Goal: Find specific page/section: Find specific page/section

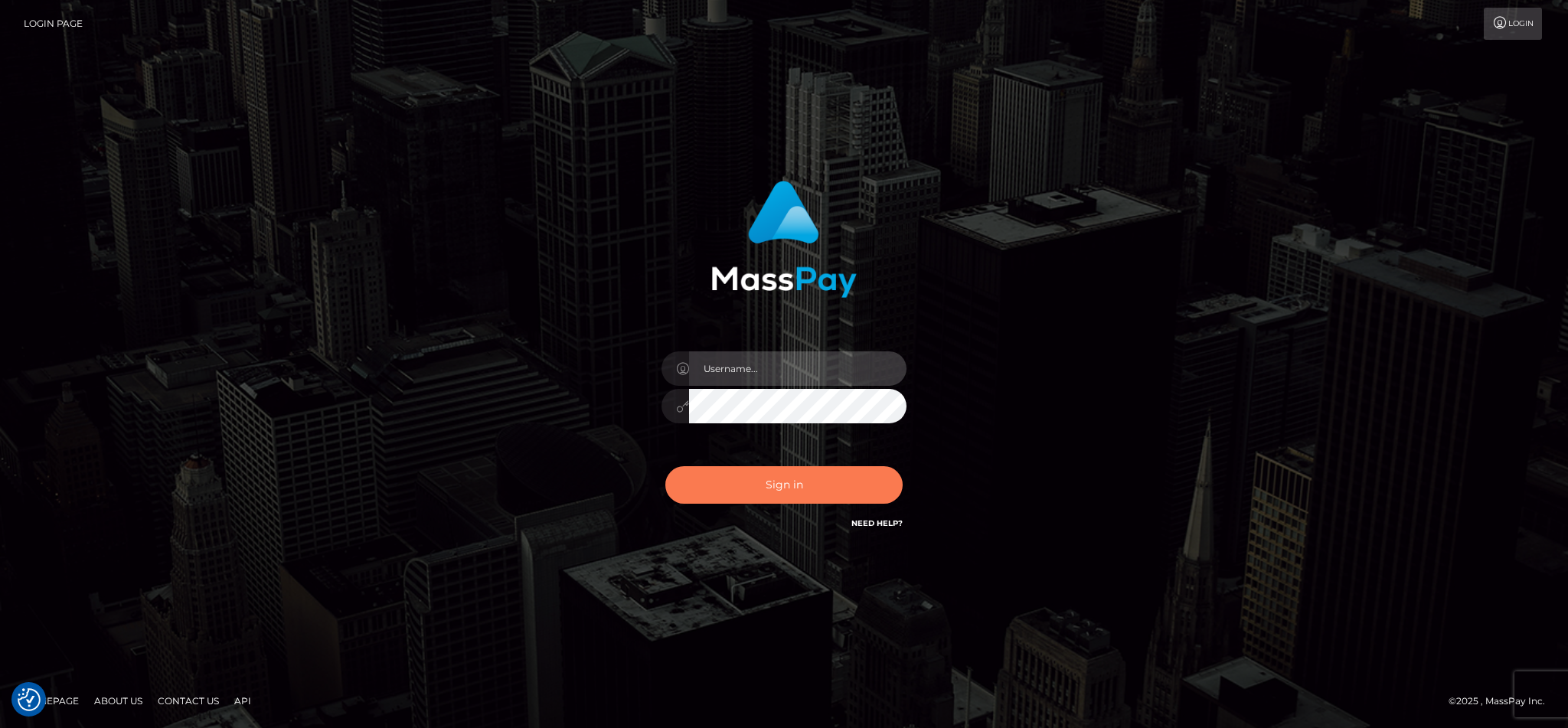
type input "cgomez.nvision"
click at [810, 483] on button "Sign in" at bounding box center [784, 485] width 237 height 38
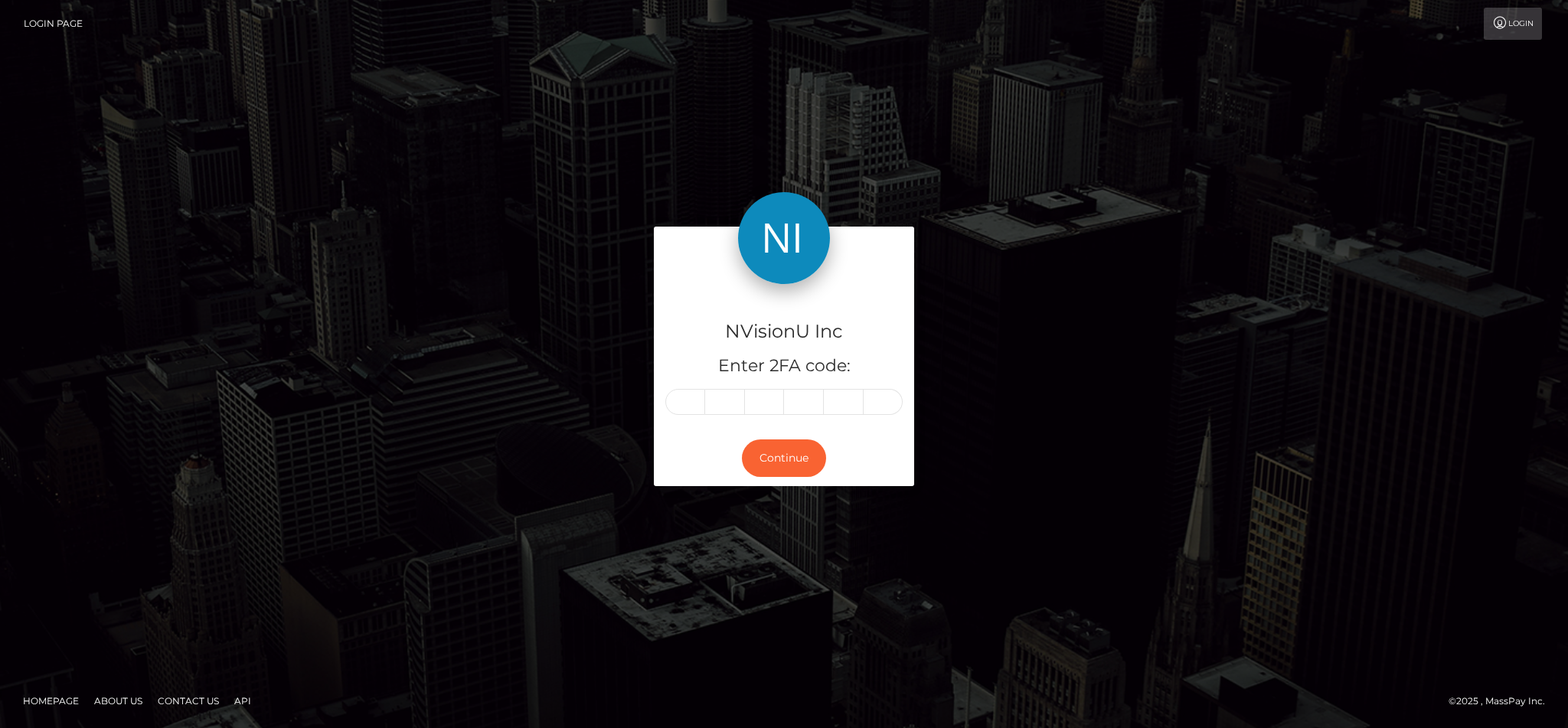
type input "1"
type input "0"
type input "5"
type input "3"
type input "4"
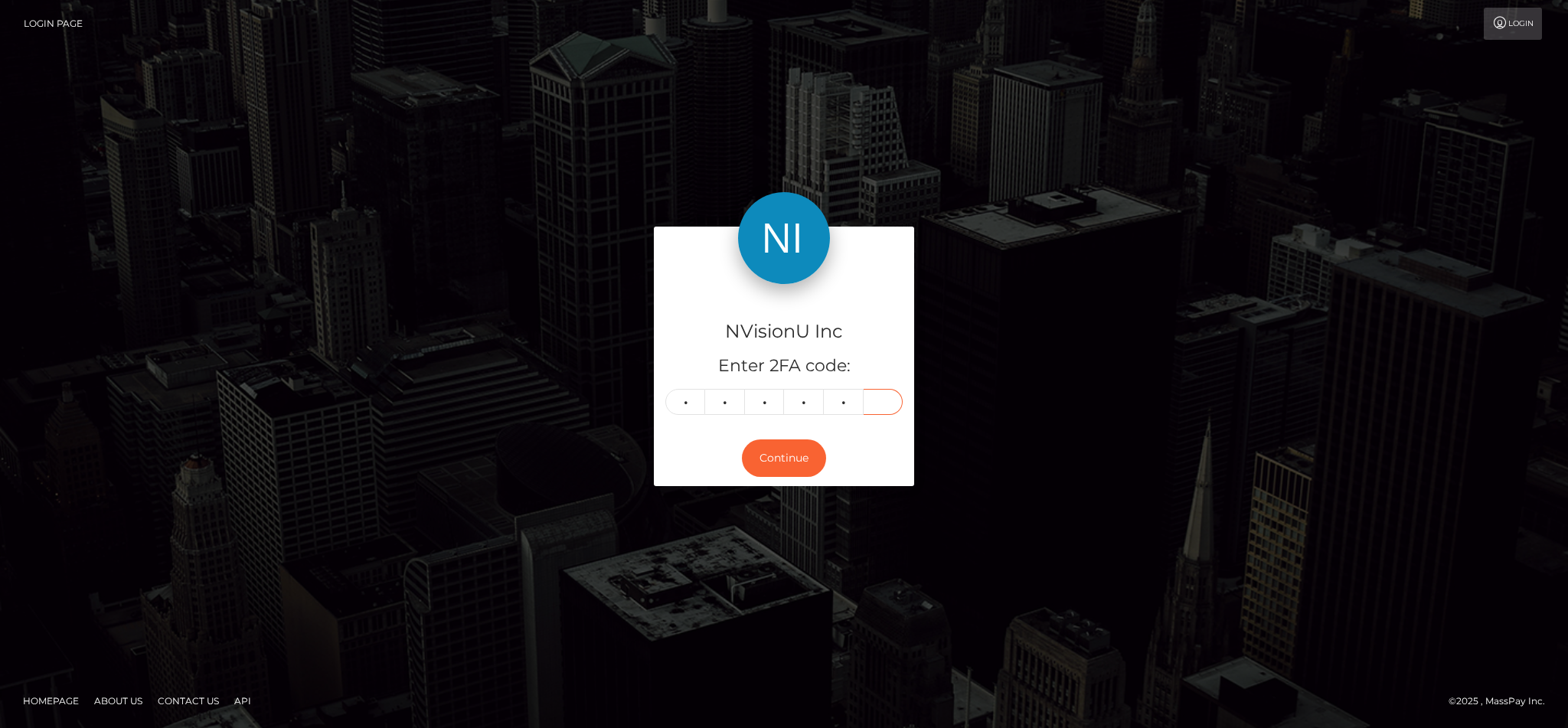
type input "0"
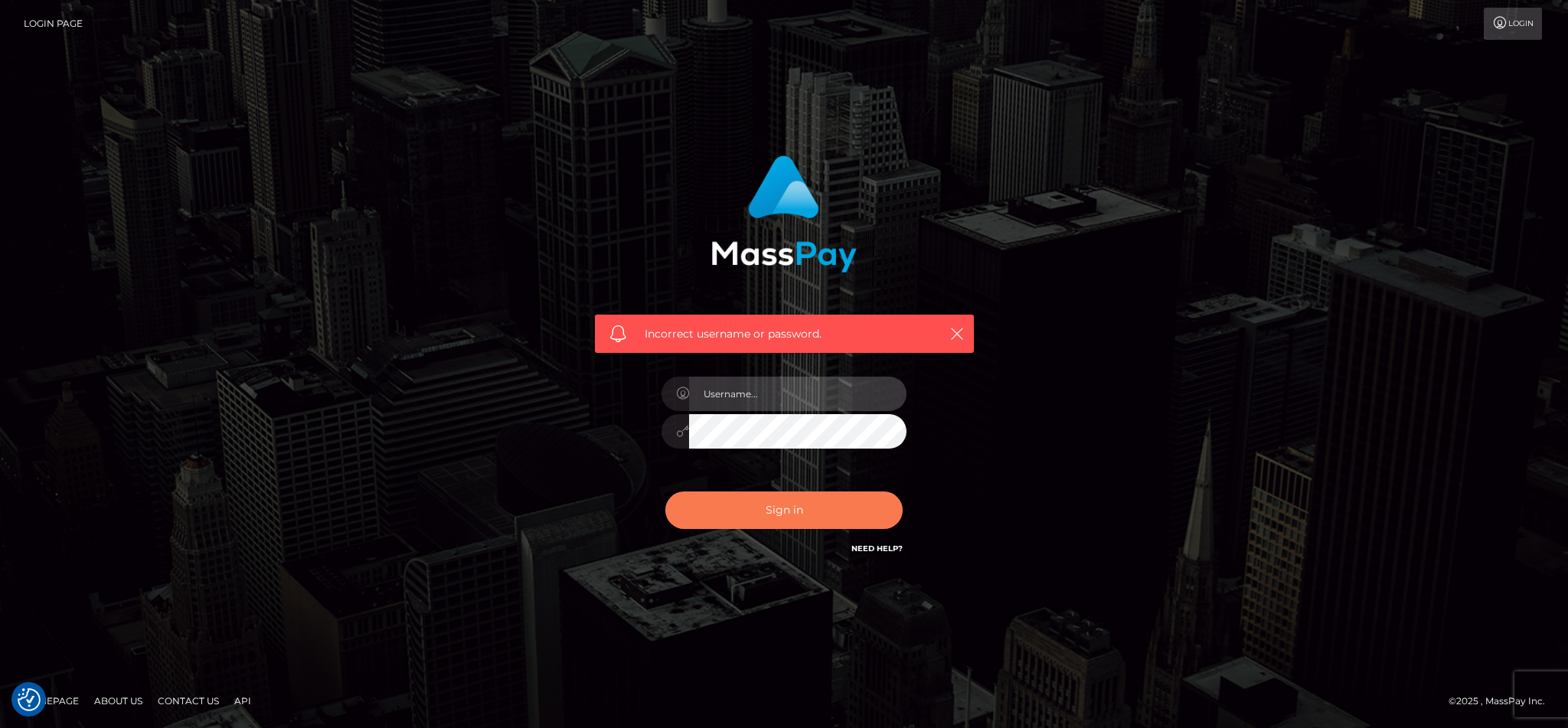
type input "cgomez.nvision"
click at [802, 505] on button "Sign in" at bounding box center [784, 510] width 237 height 38
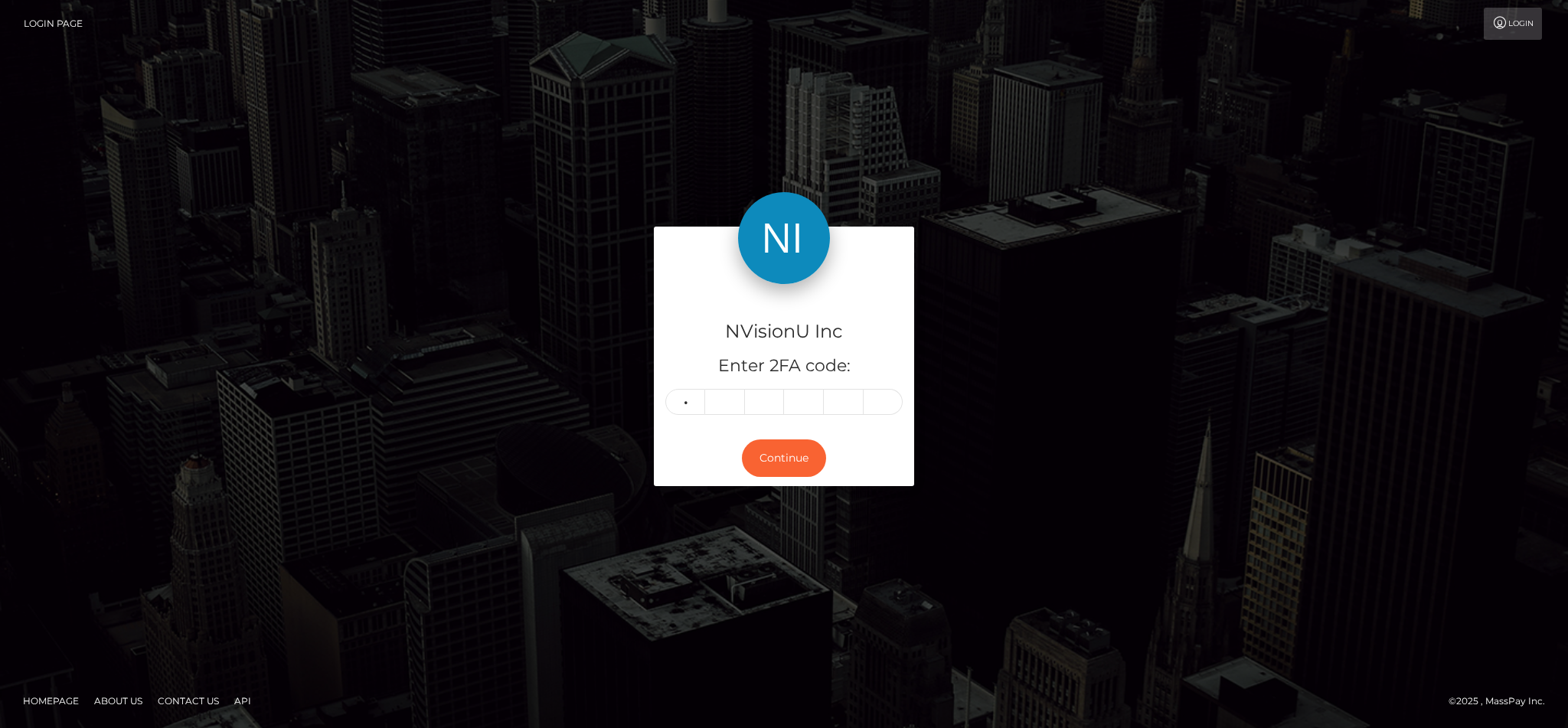
type input "1"
type input "6"
type input "2"
type input "9"
type input "6"
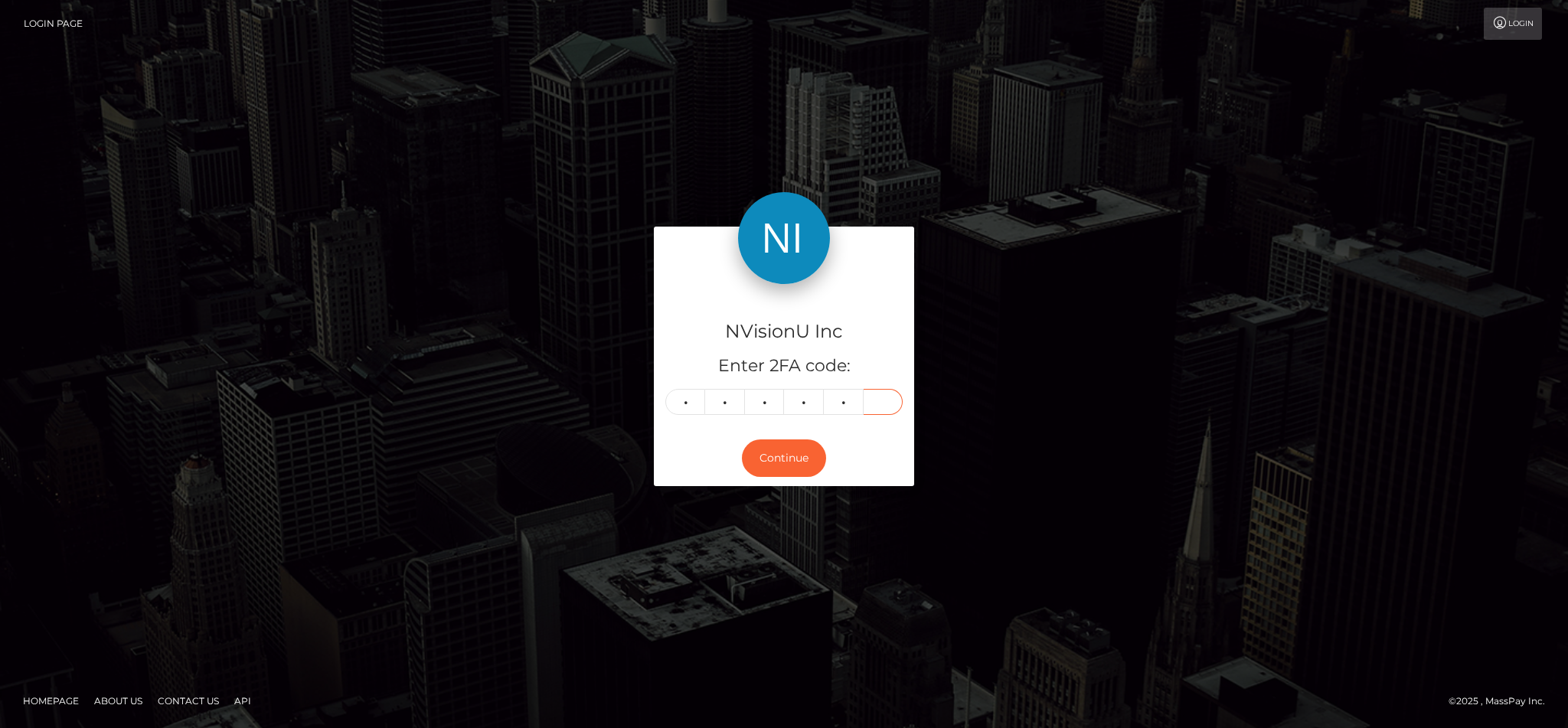
type input "6"
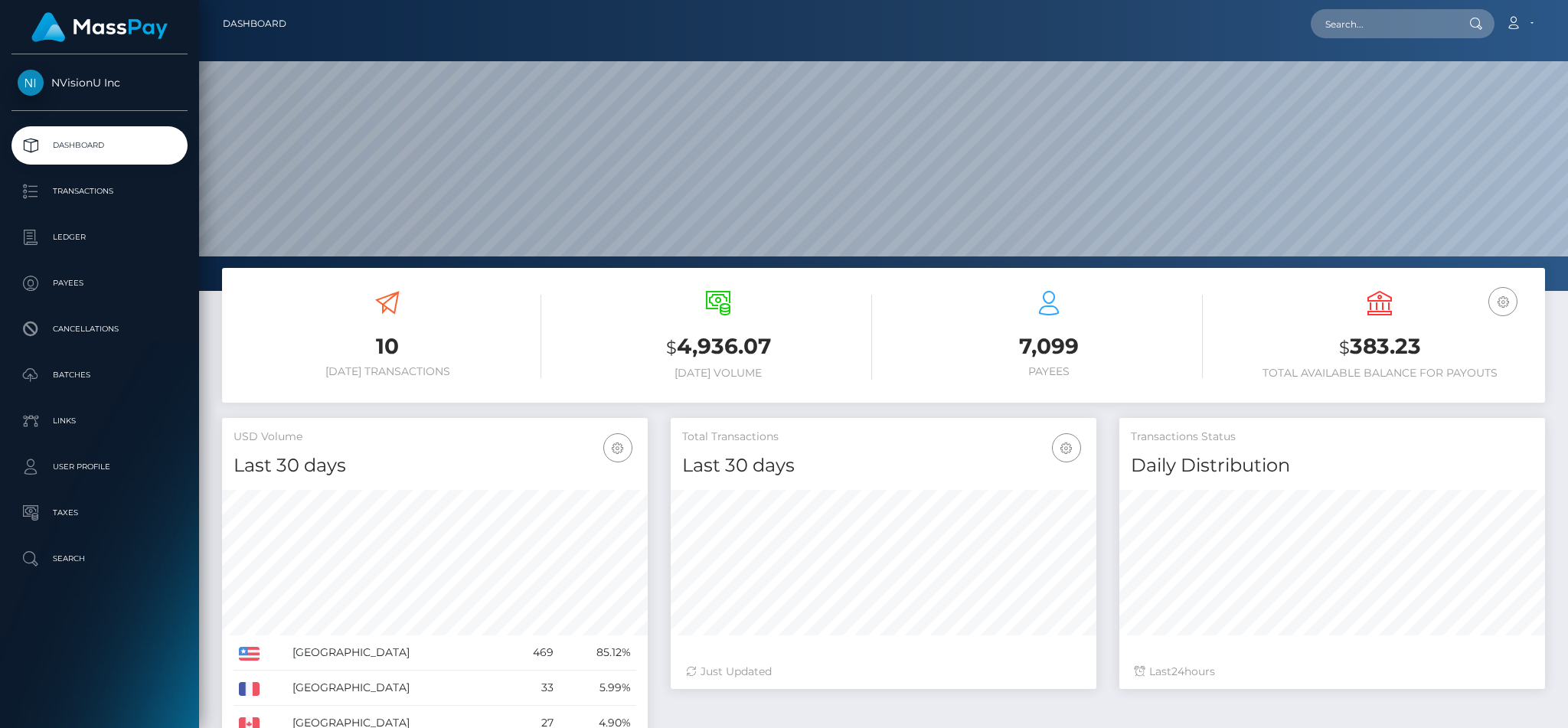
scroll to position [272, 425]
click at [1370, 15] on input "text" at bounding box center [1382, 24] width 144 height 29
type input "1053401"
click at [1356, 76] on link "Agathe StÃ©phanie N'guessan" at bounding box center [1399, 79] width 177 height 28
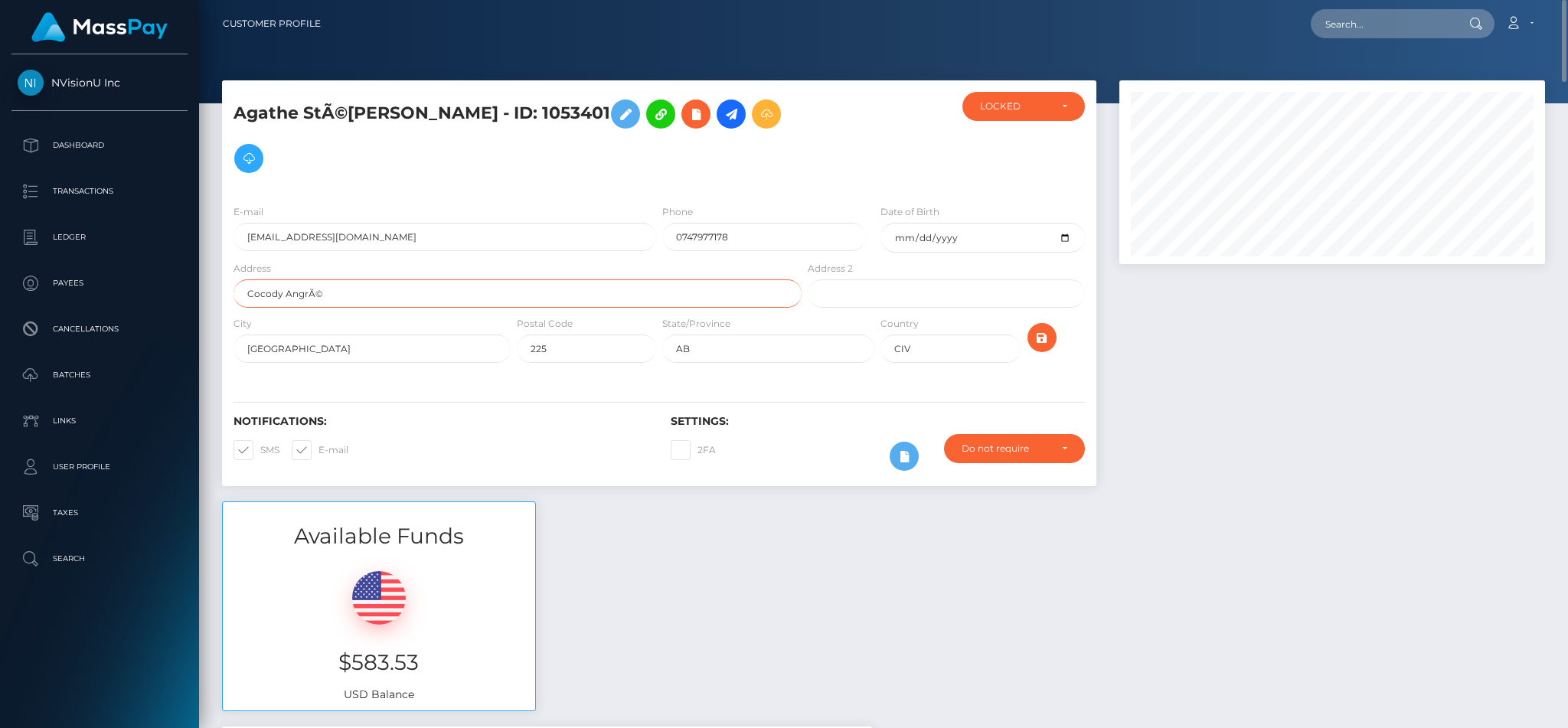
click at [373, 289] on input "Cocody AngrÃ©" at bounding box center [517, 293] width 569 height 28
click at [1044, 107] on div "LOCKED" at bounding box center [1014, 107] width 70 height 13
